Goal: Task Accomplishment & Management: Use online tool/utility

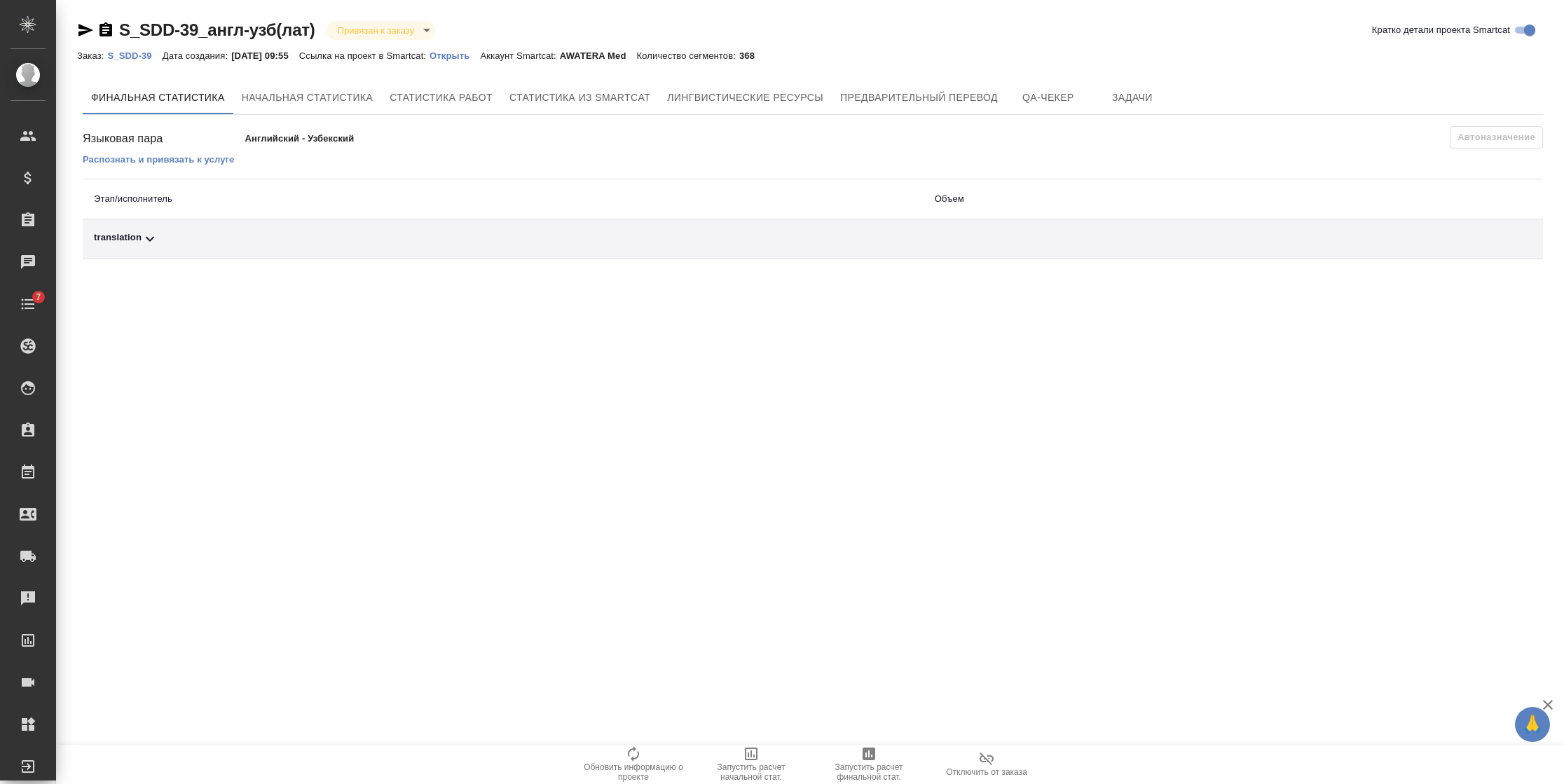
click at [474, 54] on p "Открыть" at bounding box center [454, 55] width 50 height 10
click at [134, 54] on p "S_SDD-39" at bounding box center [134, 55] width 54 height 10
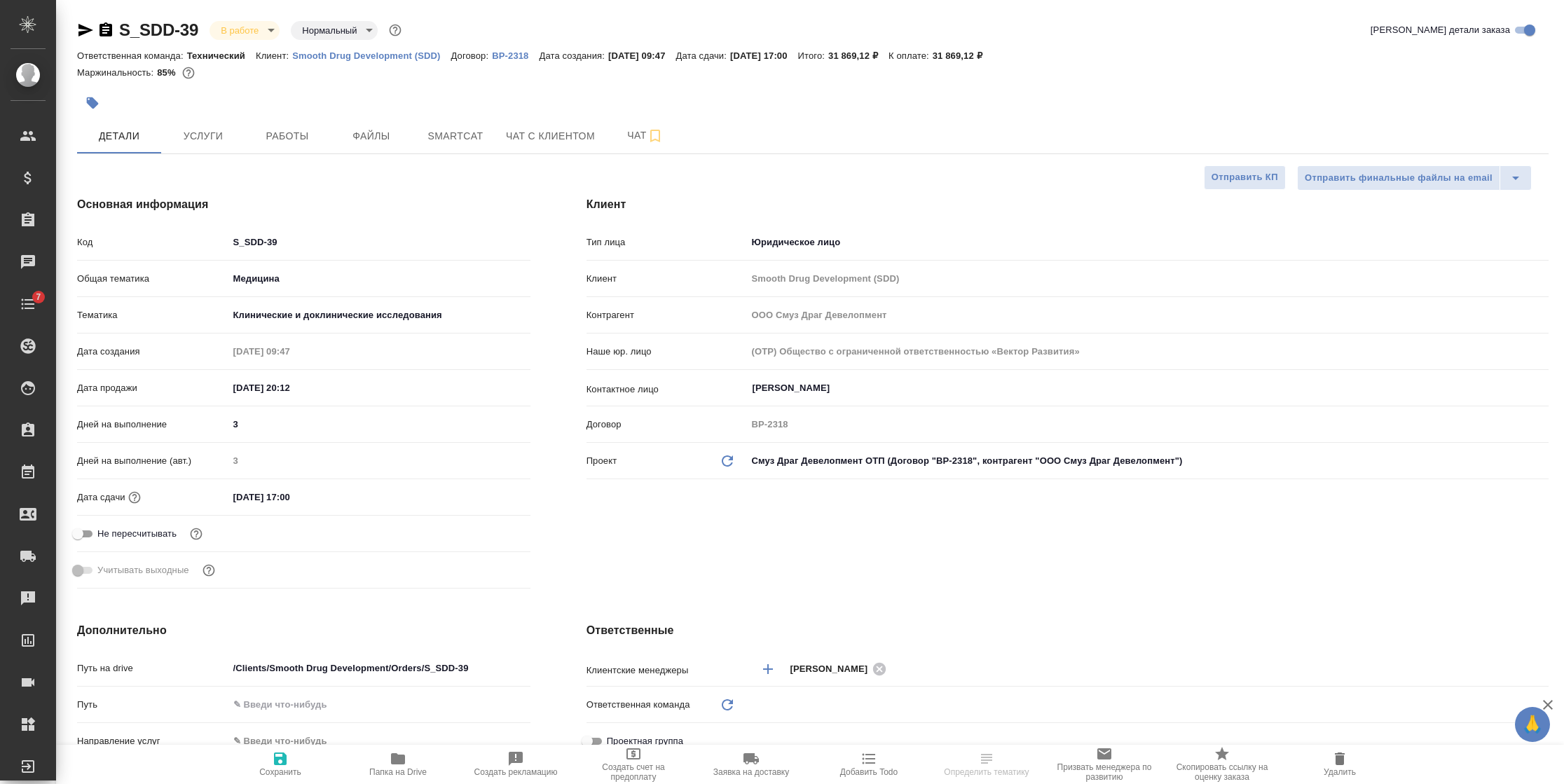
select select "RU"
click at [210, 143] on span "Услуги" at bounding box center [203, 136] width 67 height 18
type input "[PERSON_NAME]"
type input "Технический"
type input "[PERSON_NAME]pavlova"
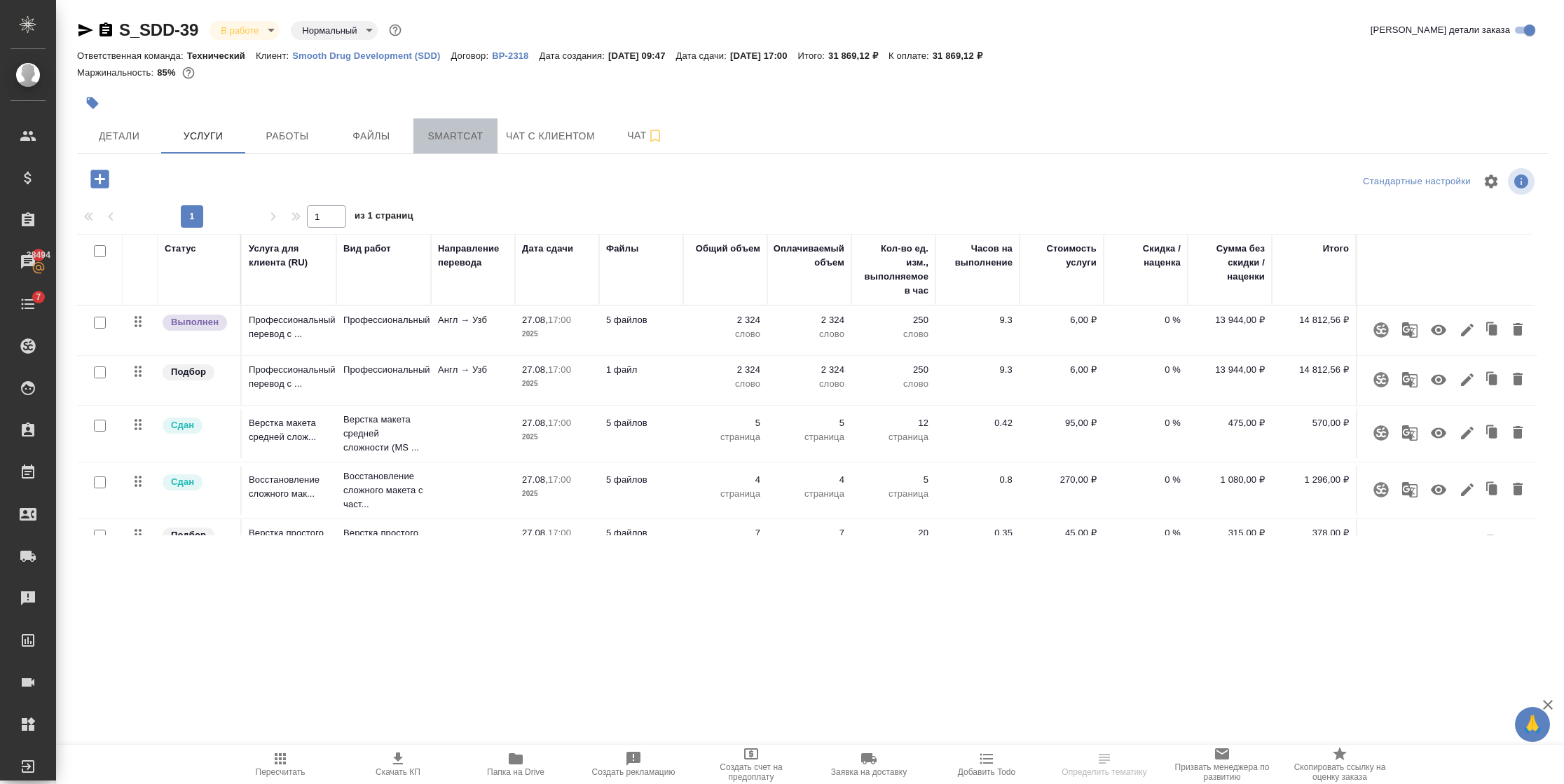
click at [461, 138] on span "Smartcat" at bounding box center [455, 136] width 67 height 18
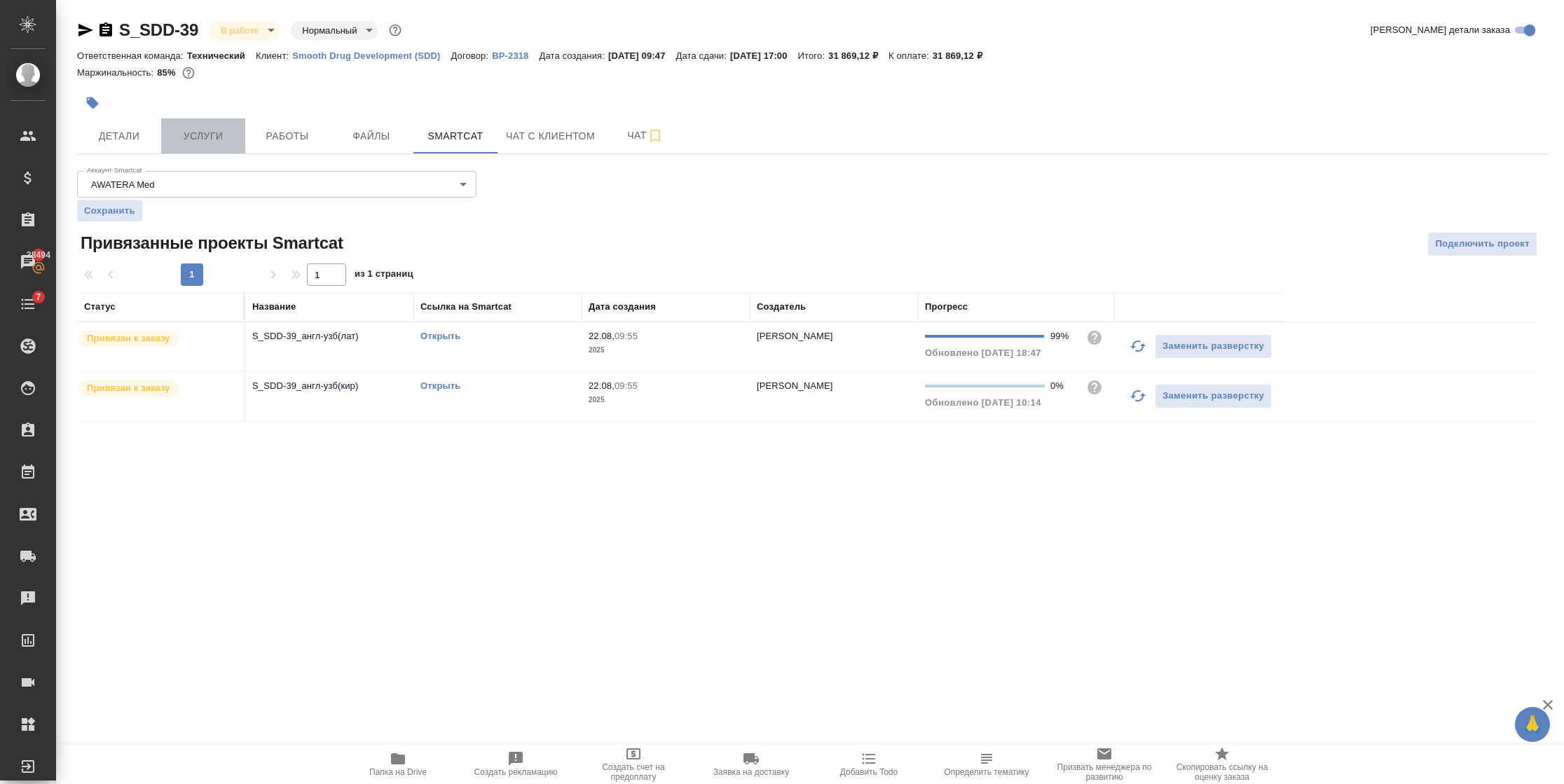
click at [209, 131] on span "Услуги" at bounding box center [203, 136] width 67 height 18
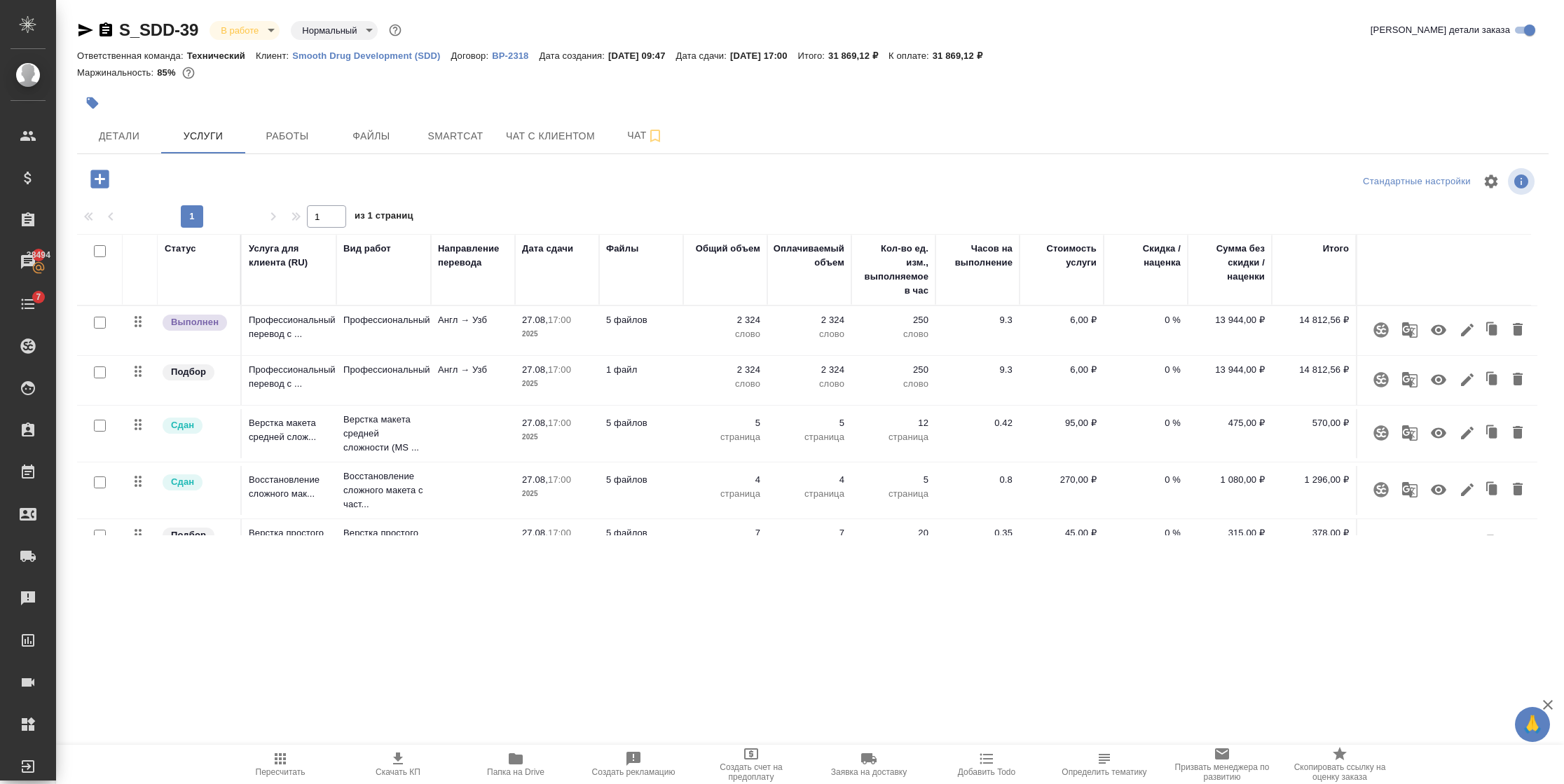
click at [1374, 328] on icon "button" at bounding box center [1381, 329] width 14 height 14
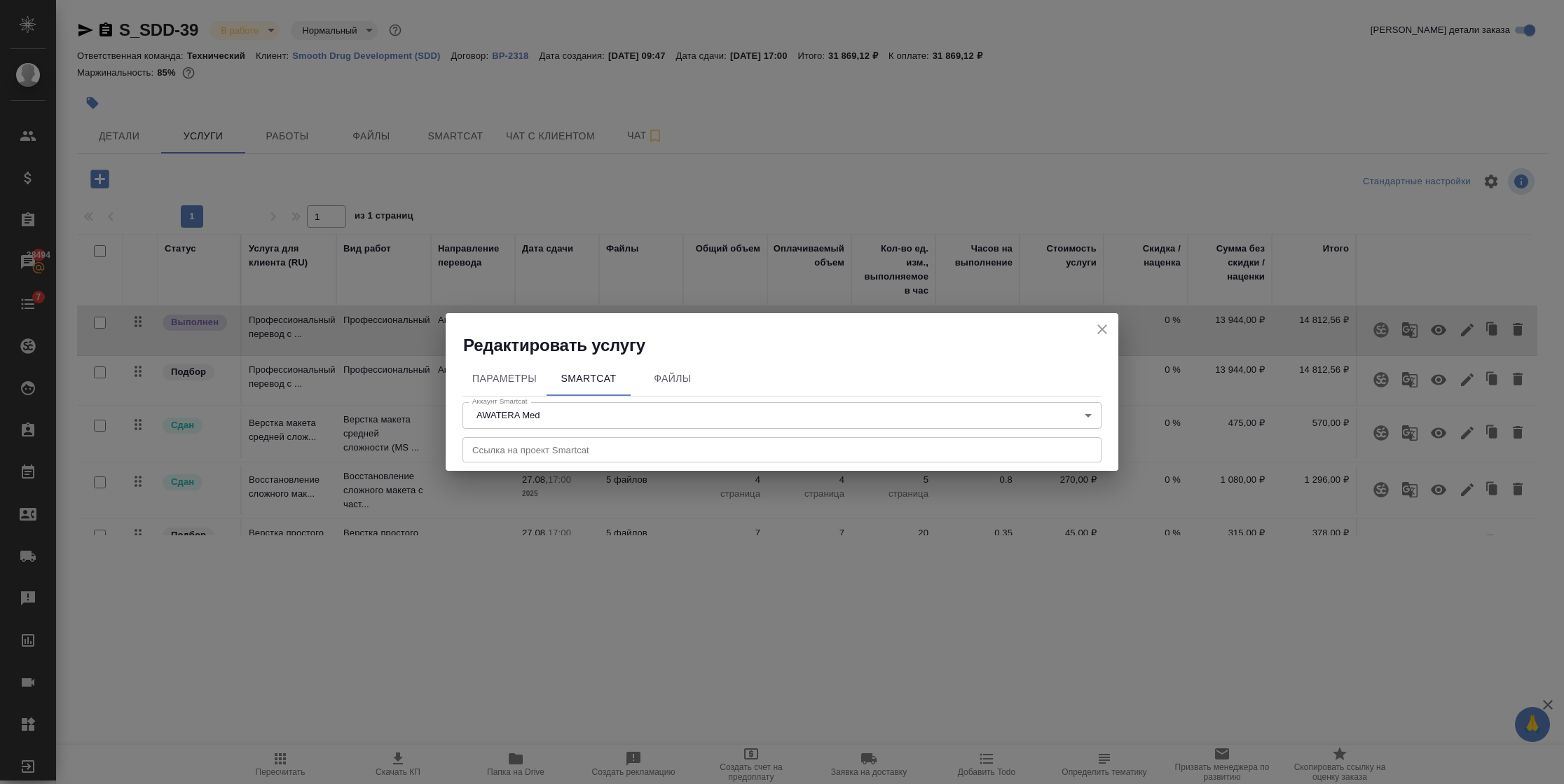
click at [554, 451] on input "text" at bounding box center [782, 450] width 639 height 25
paste input "[URL][DOMAIN_NAME]"
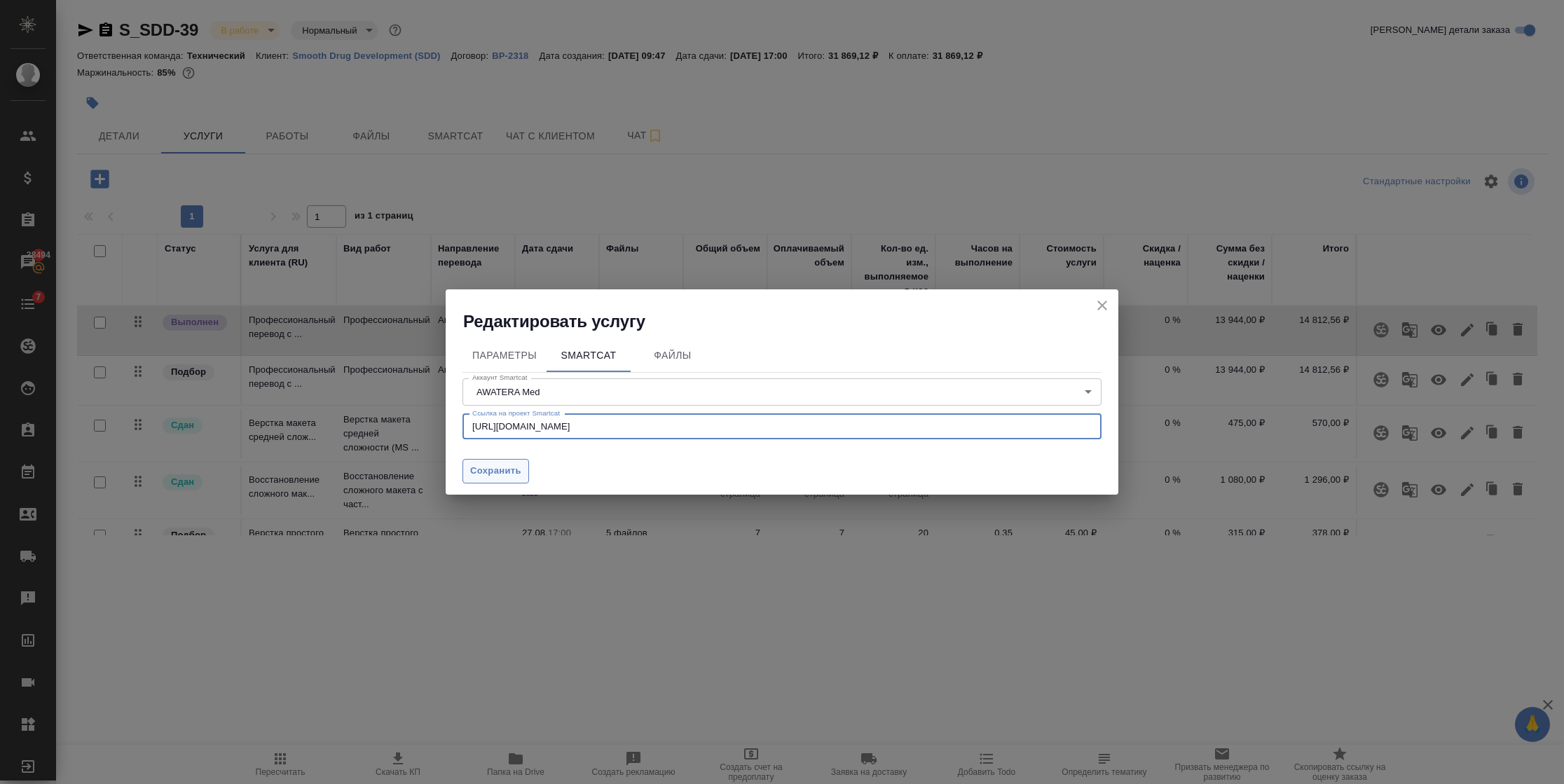
type input "[URL][DOMAIN_NAME]"
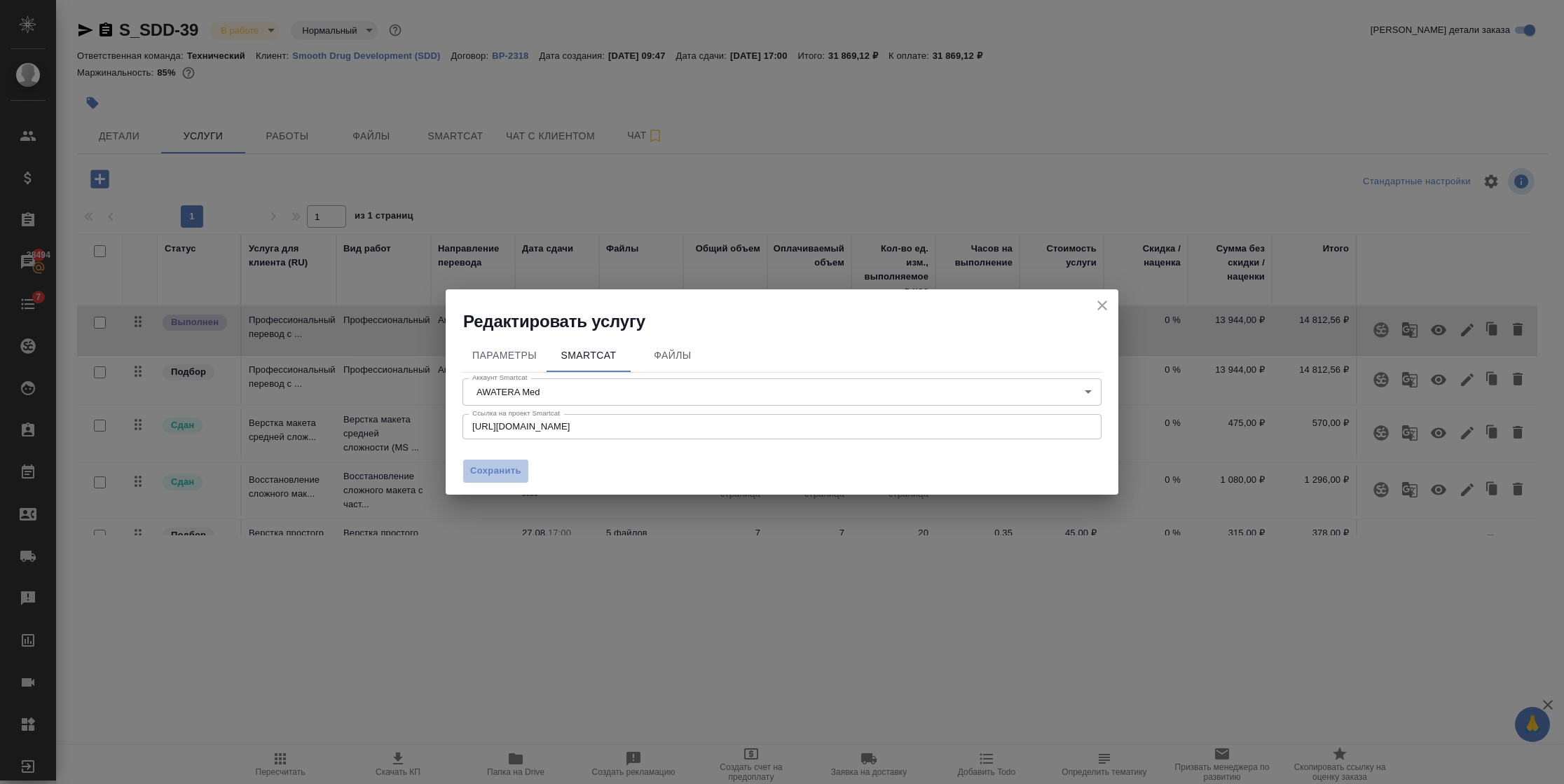
click at [497, 472] on span "Сохранить" at bounding box center [496, 471] width 51 height 16
